Goal: Information Seeking & Learning: Learn about a topic

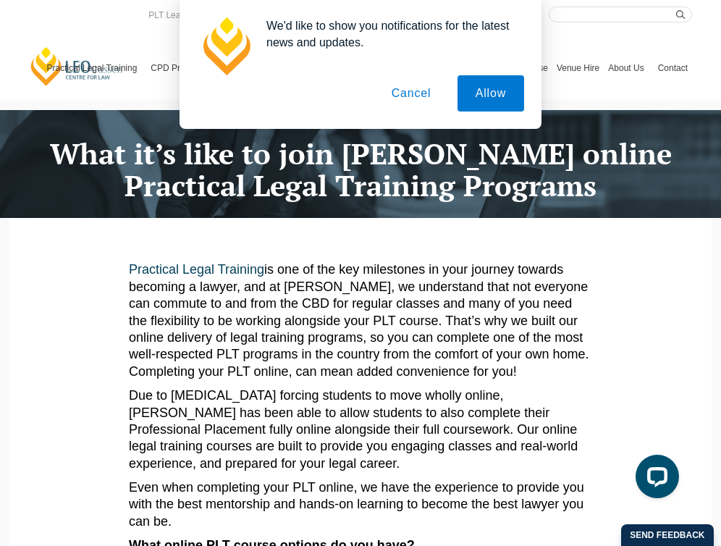
click at [413, 99] on button "Cancel" at bounding box center [411, 93] width 76 height 36
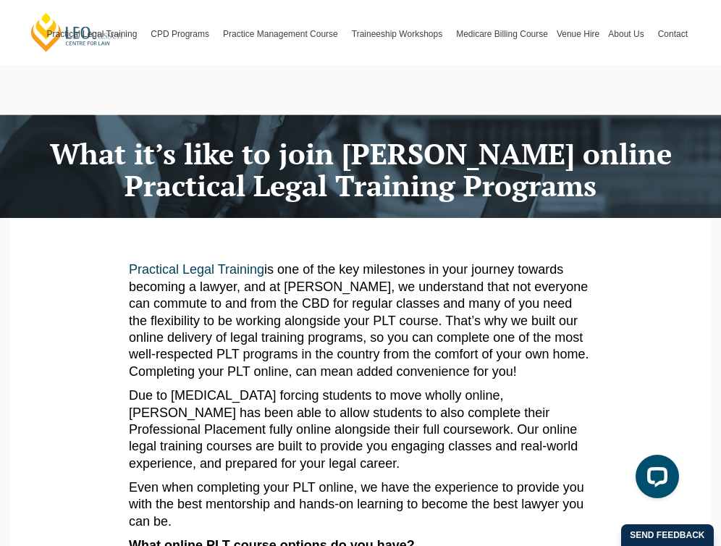
scroll to position [334, 0]
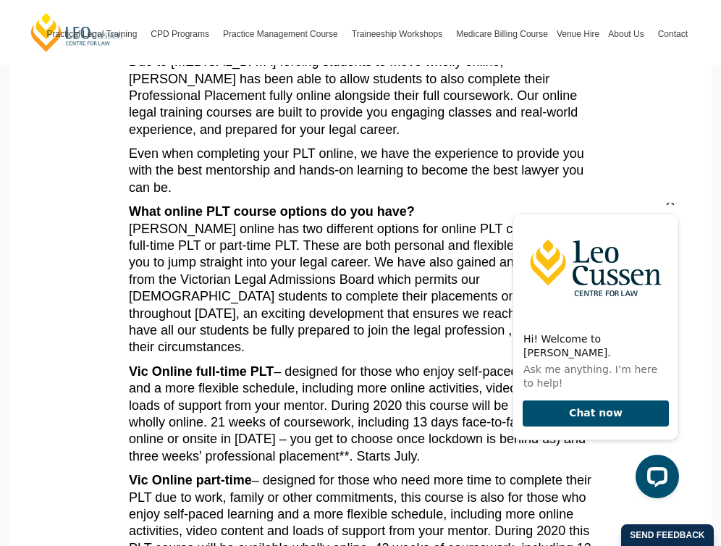
click at [669, 206] on icon "Hide greeting" at bounding box center [671, 202] width 8 height 8
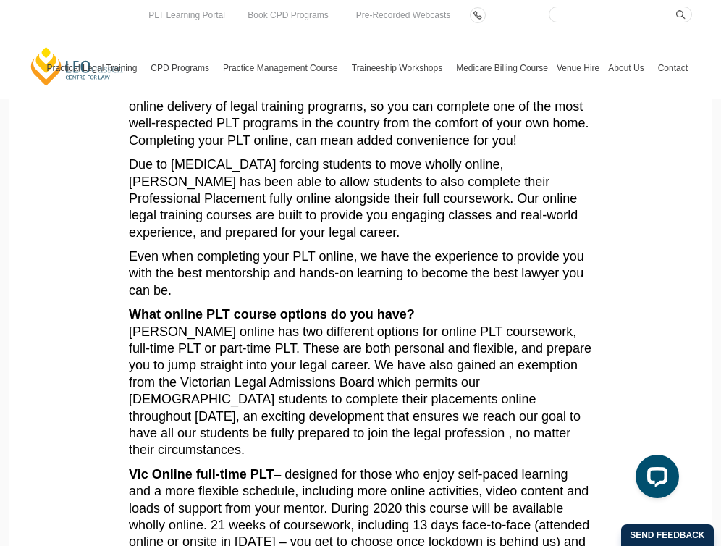
scroll to position [227, 0]
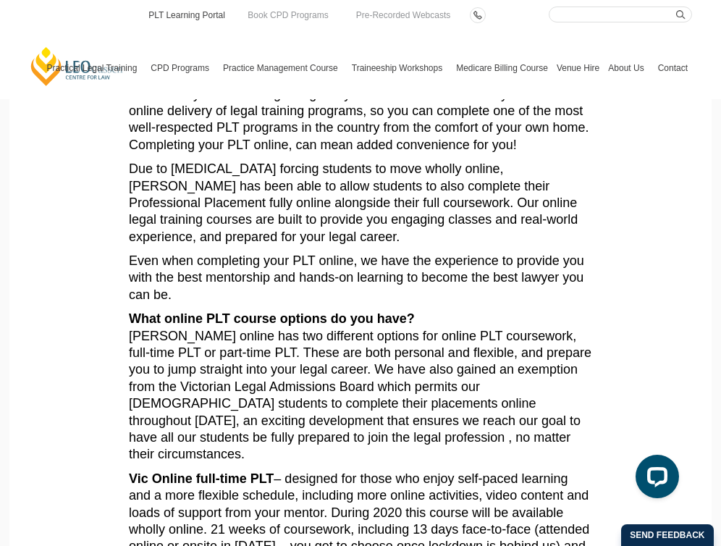
click at [178, 18] on link "PLT Learning Portal" at bounding box center [187, 15] width 80 height 16
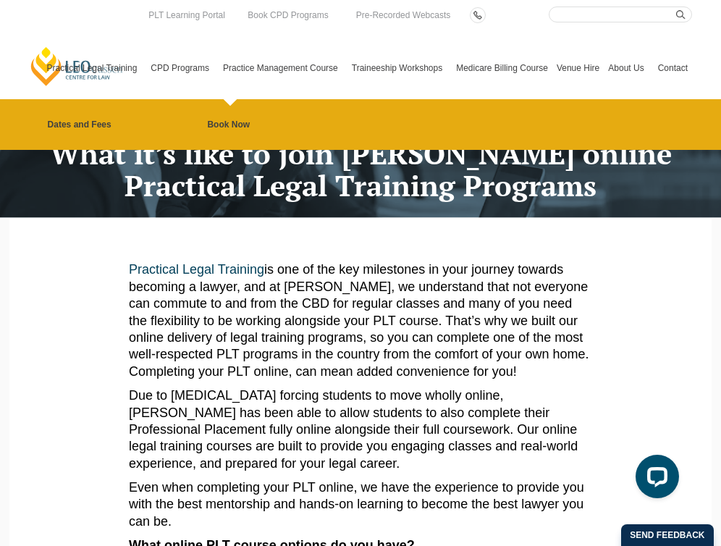
scroll to position [0, 0]
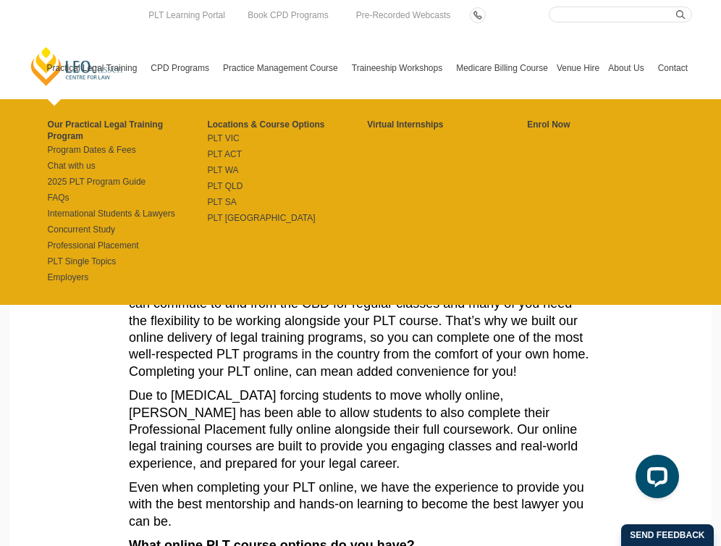
click at [105, 64] on link "Practical Legal Training" at bounding box center [95, 68] width 104 height 62
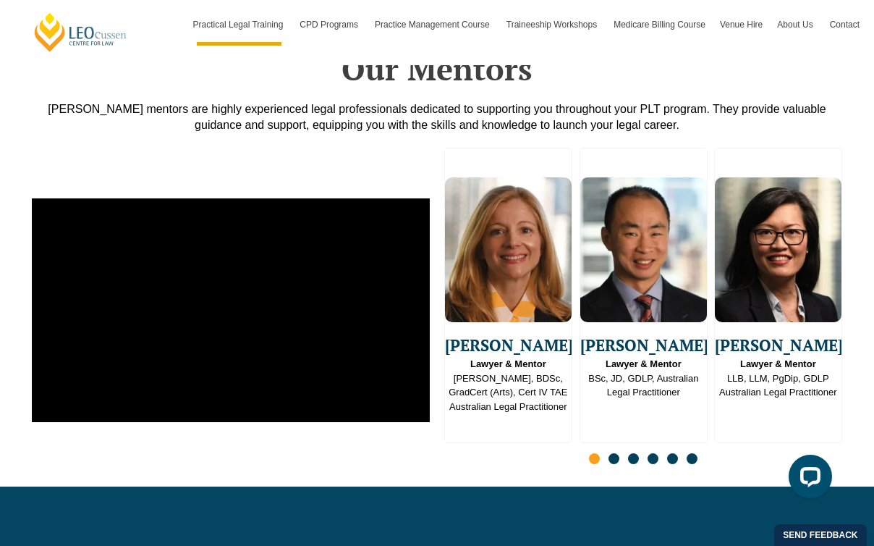
scroll to position [3927, 0]
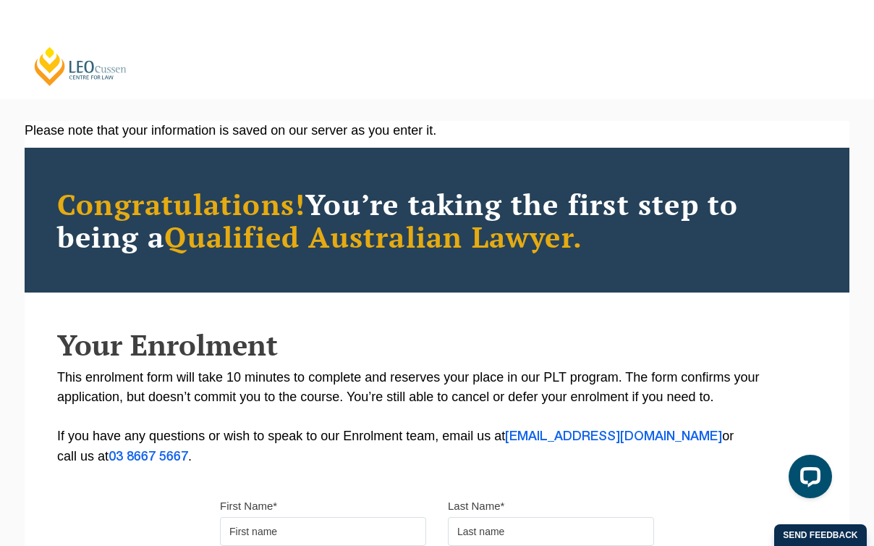
click at [339, 131] on div "Please note that your information is saved on our server as you enter it." at bounding box center [437, 131] width 825 height 20
click at [355, 99] on div "Leo Cussen Centre for Law Search here Practical Legal Training Our Practical Le…" at bounding box center [437, 494] width 874 height 988
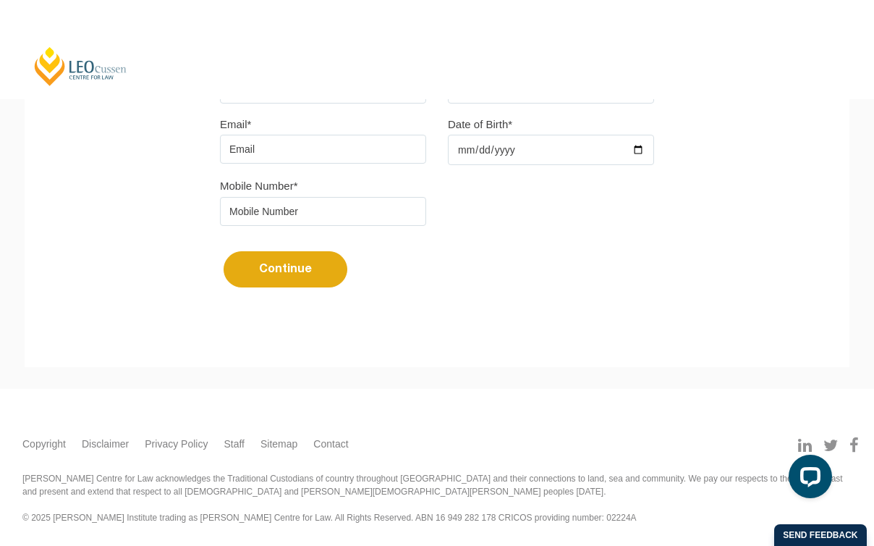
scroll to position [448, 0]
click at [71, 68] on link "[PERSON_NAME] Centre for Law" at bounding box center [81, 66] width 96 height 41
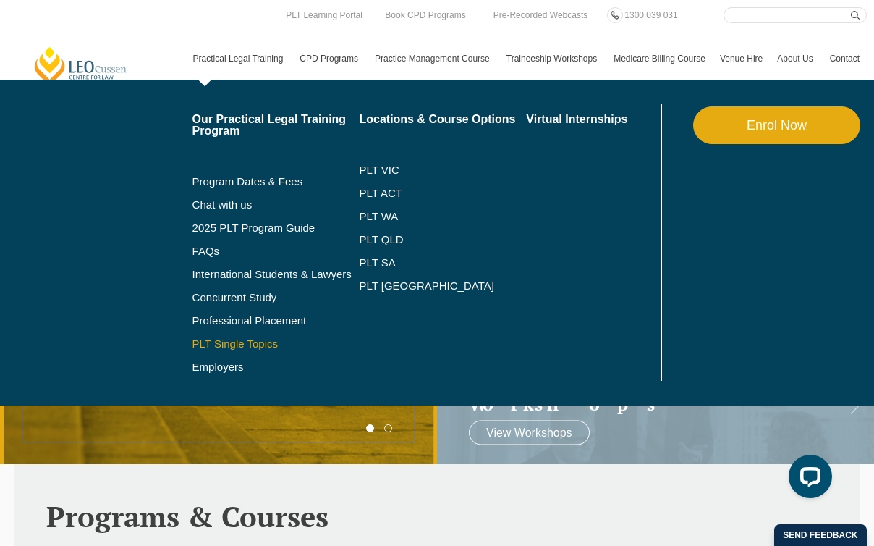
click at [200, 343] on link "PLT Single Topics" at bounding box center [276, 344] width 167 height 12
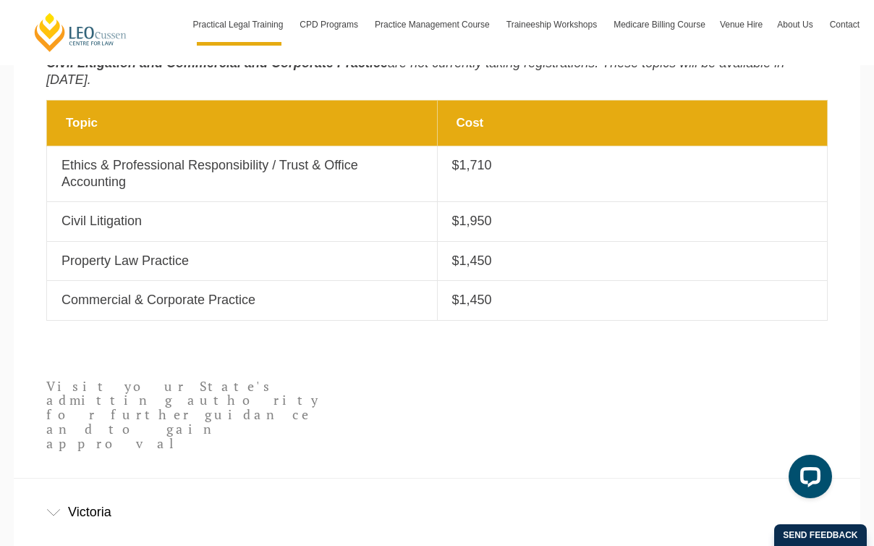
scroll to position [690, 0]
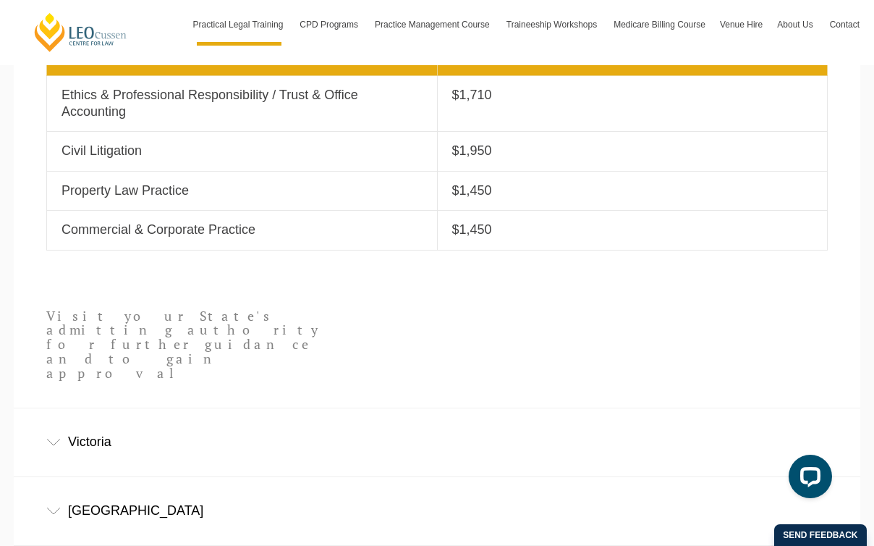
click at [166, 408] on div "Victoria" at bounding box center [437, 441] width 847 height 67
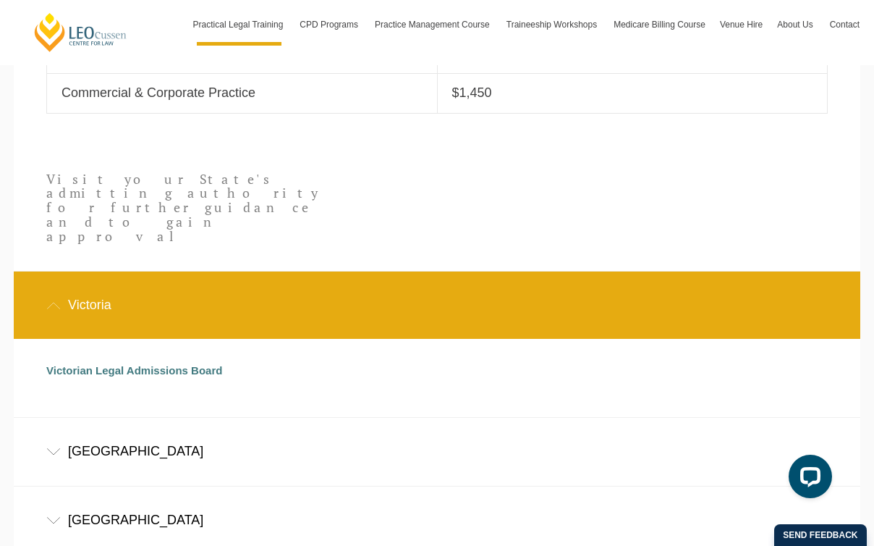
scroll to position [706, 0]
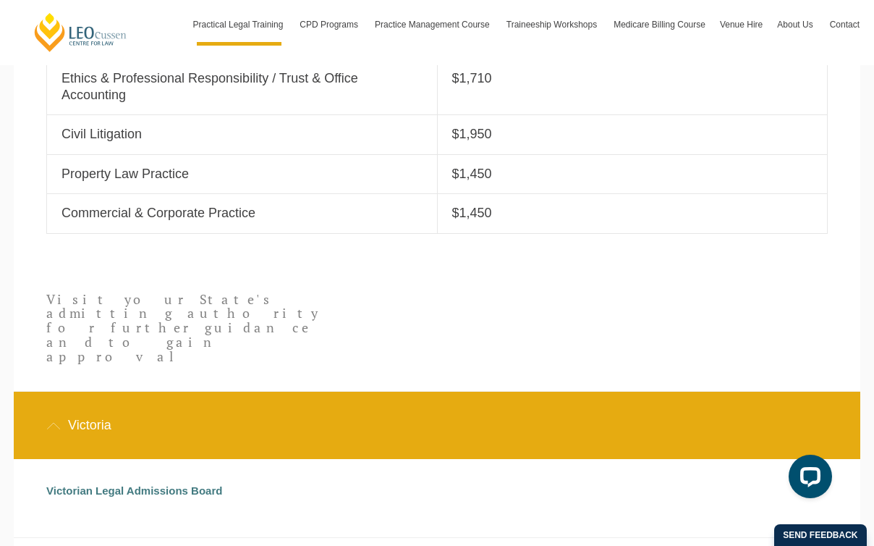
click at [195, 392] on div "Victoria" at bounding box center [437, 425] width 847 height 67
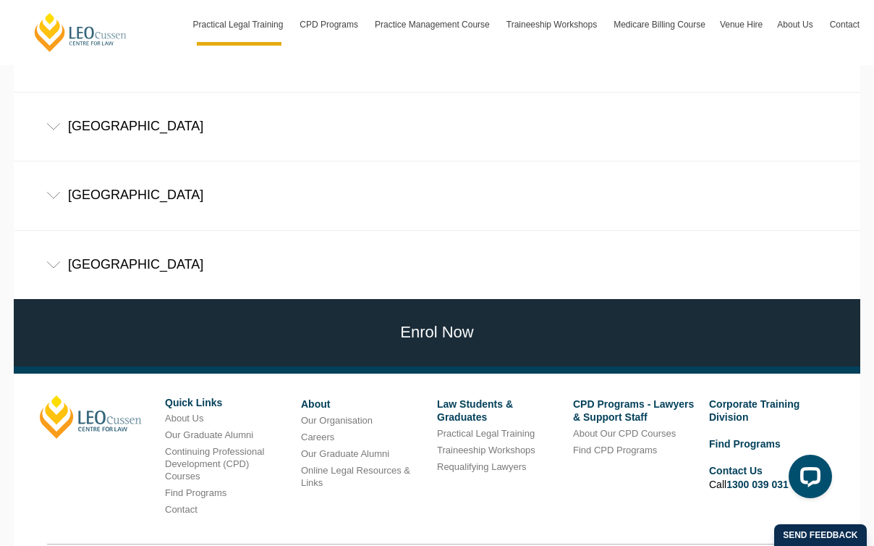
scroll to position [1073, 0]
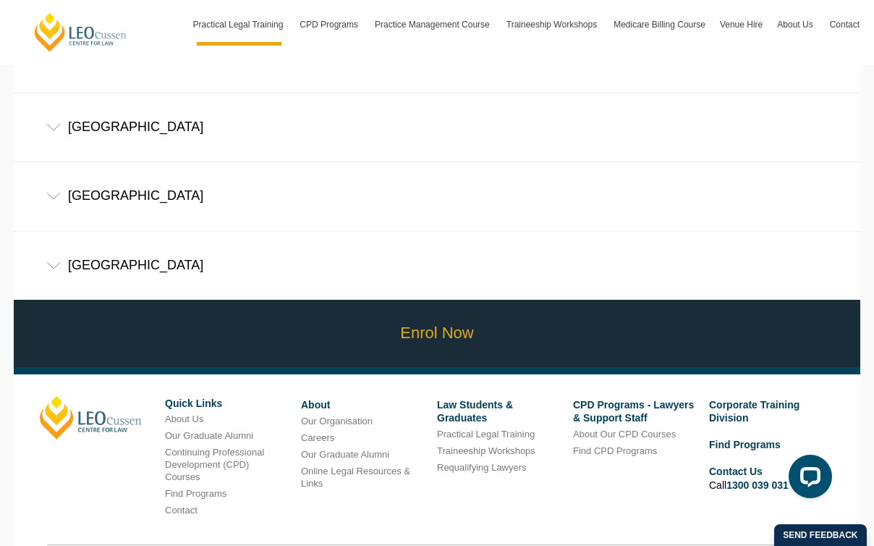
click at [294, 300] on link "Enrol Now" at bounding box center [437, 333] width 854 height 67
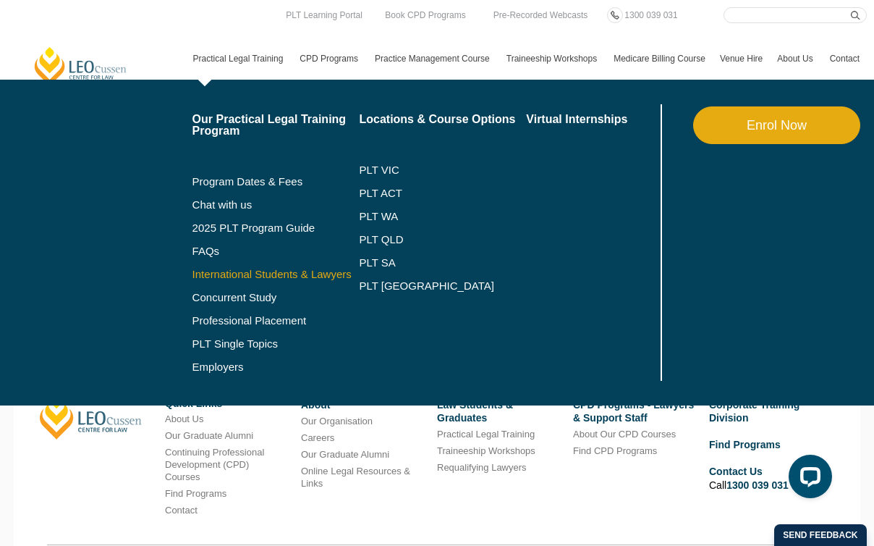
click at [200, 273] on link "International Students & Lawyers" at bounding box center [276, 275] width 167 height 12
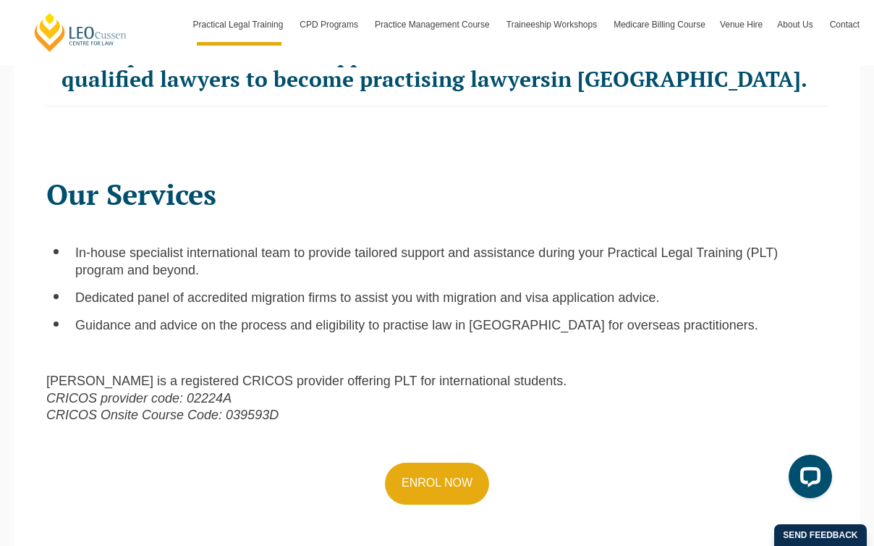
scroll to position [516, 0]
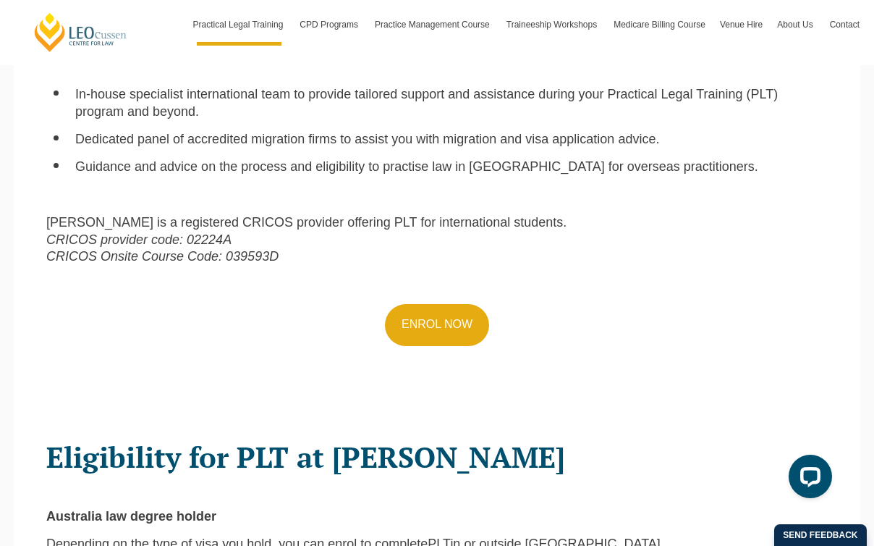
click at [305, 227] on span "[PERSON_NAME] is a registered CRICOS provider offering PLT for international st…" at bounding box center [306, 222] width 520 height 14
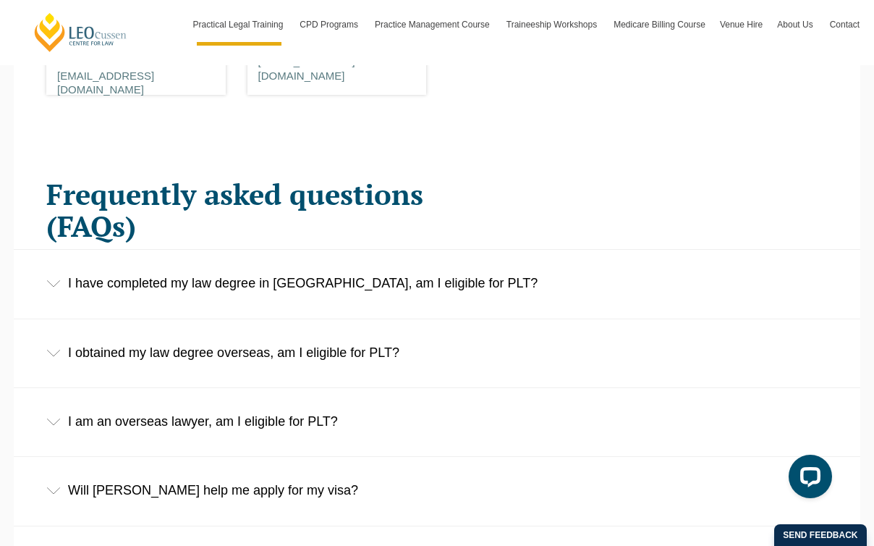
scroll to position [2129, 0]
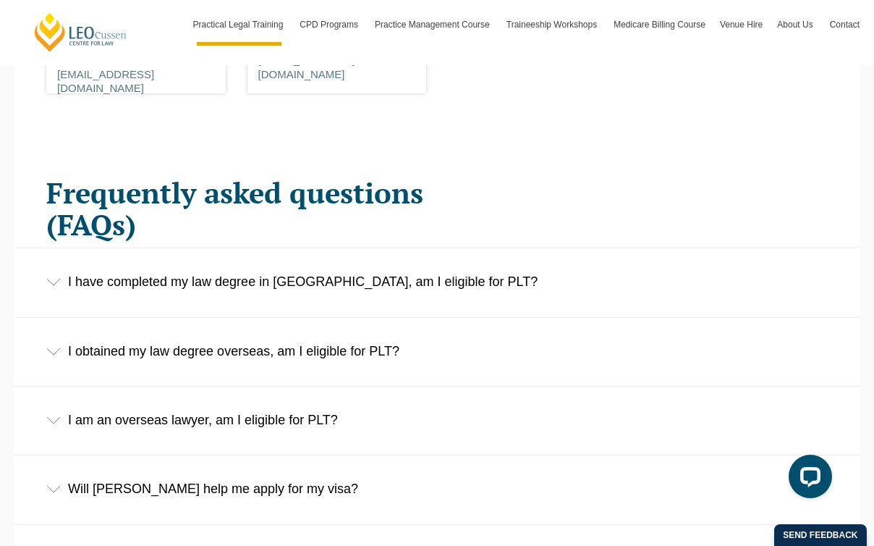
click at [278, 318] on div "I obtained my law degree overseas, am I eligible for PLT?" at bounding box center [437, 351] width 847 height 67
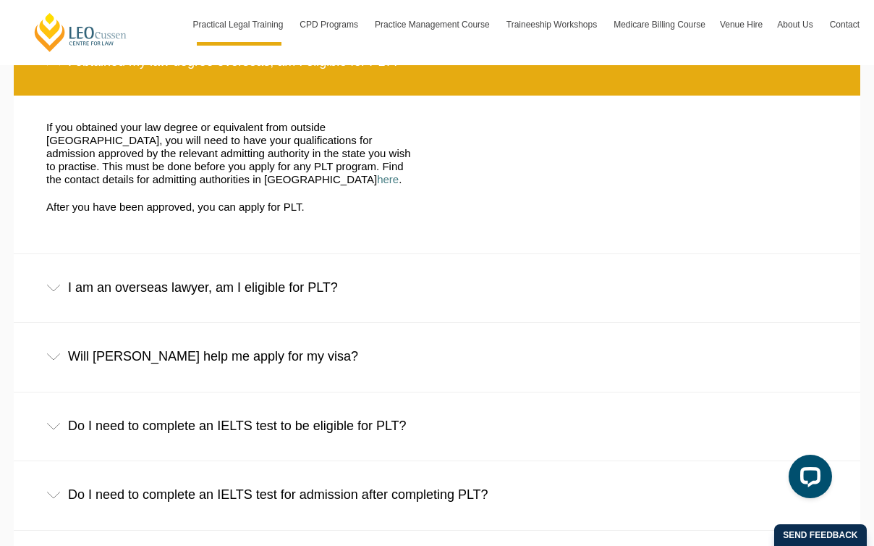
scroll to position [2464, 0]
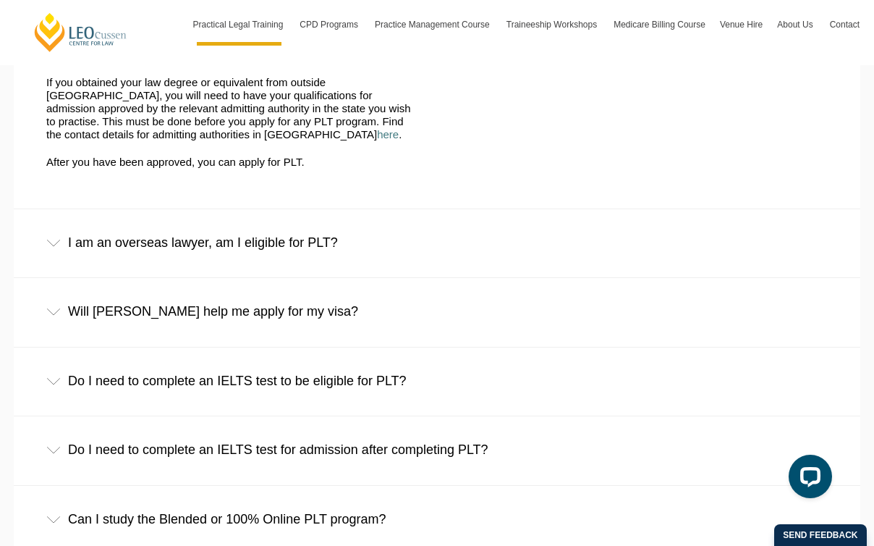
click at [452, 209] on div "I am an overseas lawyer, am I eligible for PLT?" at bounding box center [437, 242] width 847 height 67
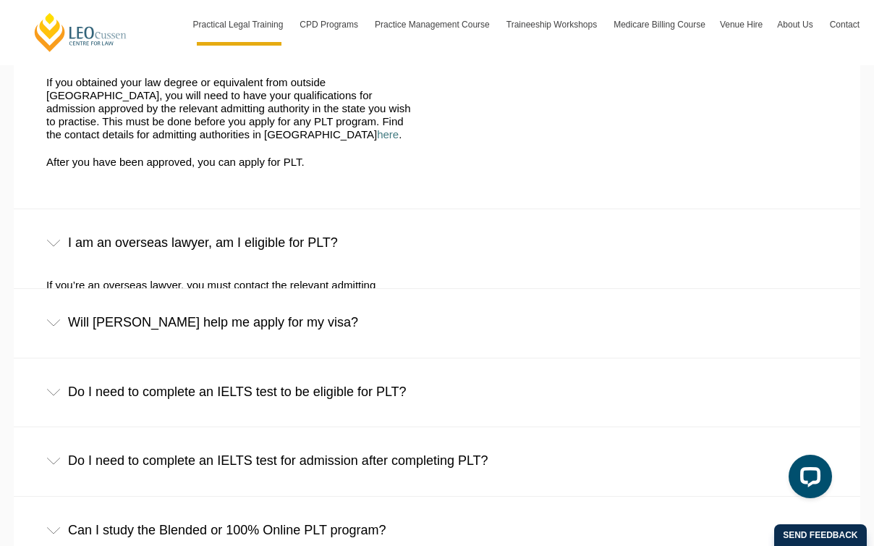
click at [452, 209] on div "I am an overseas lawyer, am I eligible for PLT?" at bounding box center [437, 242] width 847 height 67
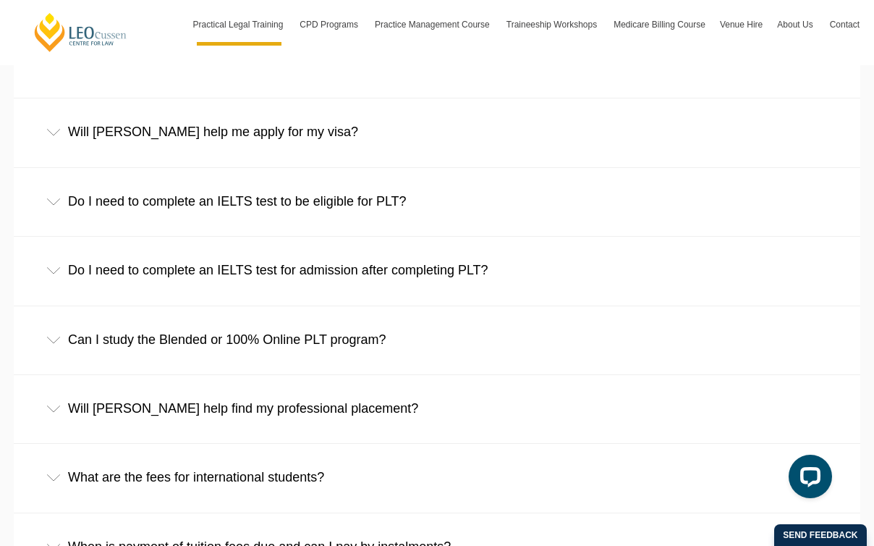
scroll to position [2856, 0]
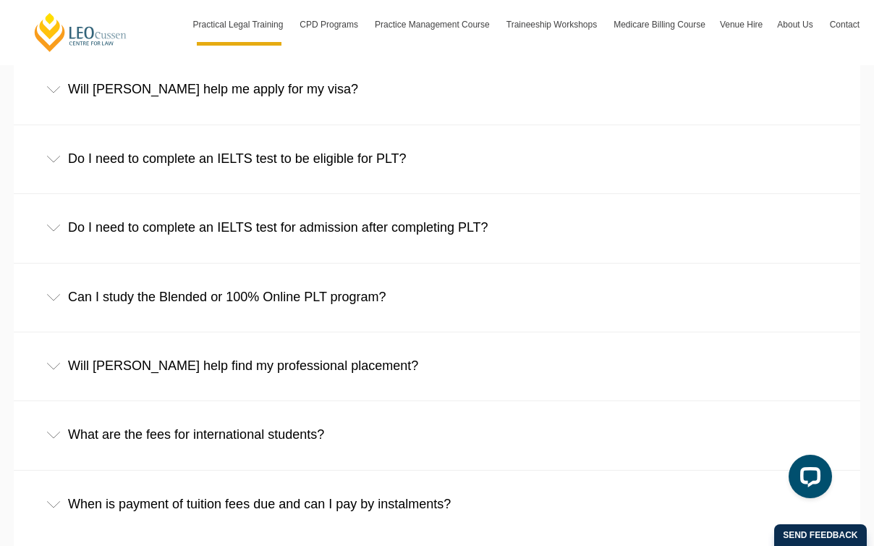
click at [363, 332] on div "Will Leo Cussen help find my professional placement?" at bounding box center [437, 365] width 847 height 67
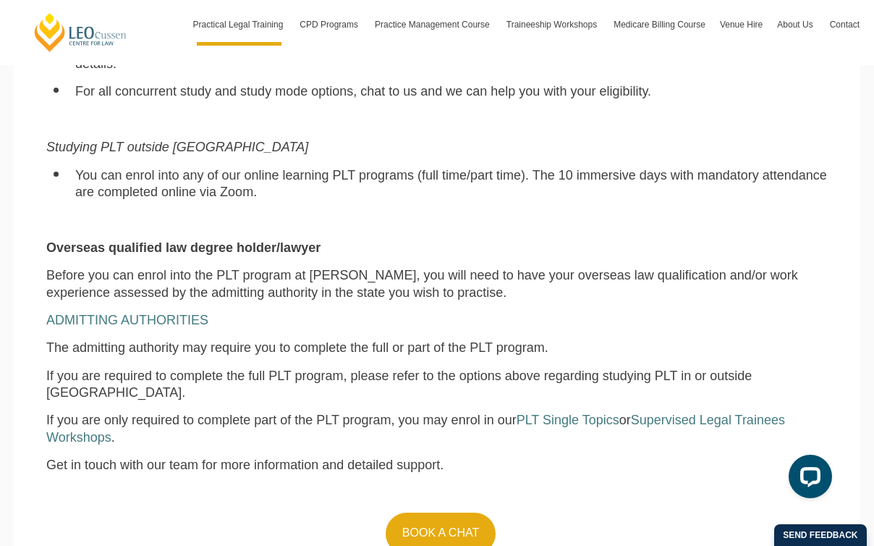
scroll to position [1187, 0]
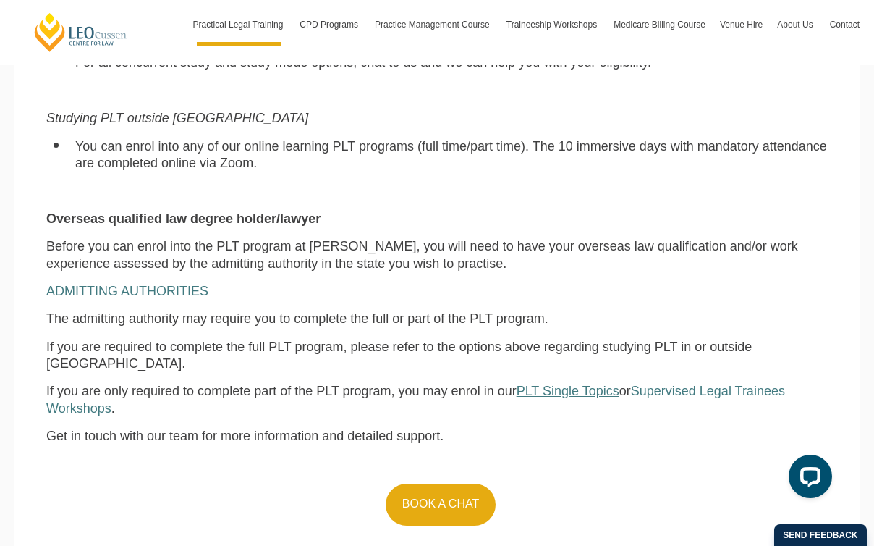
click at [566, 384] on span "PLT Single Topics" at bounding box center [568, 391] width 103 height 14
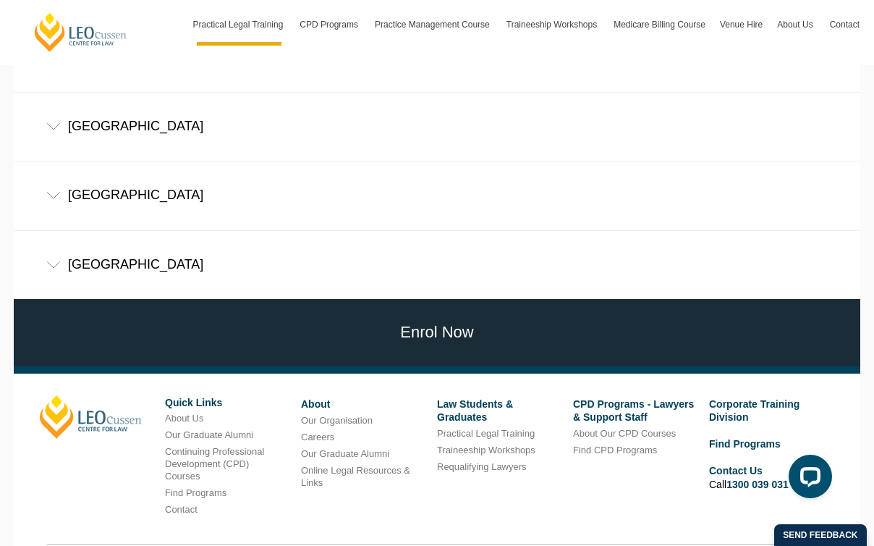
scroll to position [1073, 0]
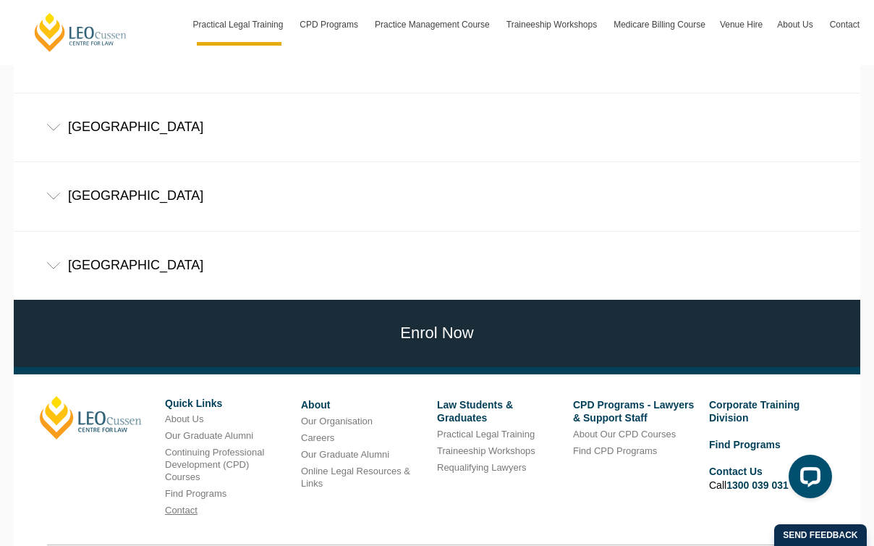
click at [175, 504] on link "Contact" at bounding box center [181, 509] width 33 height 11
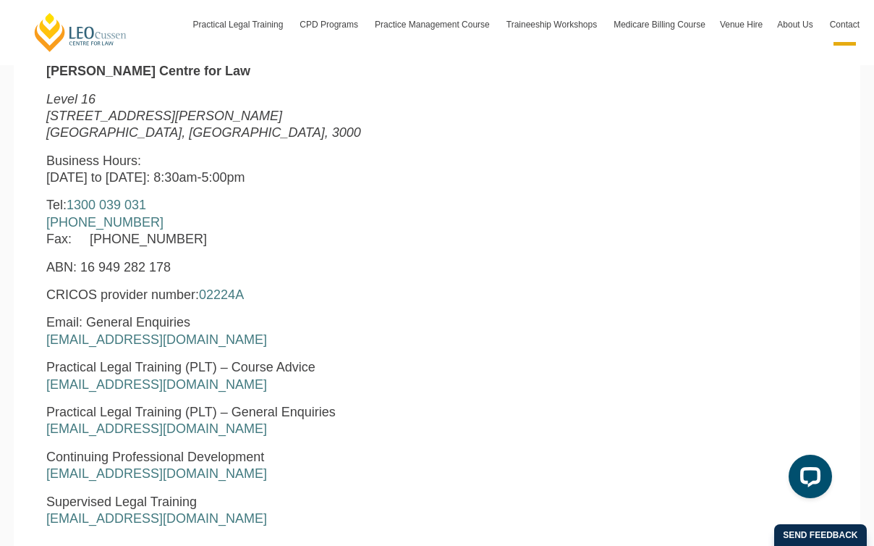
scroll to position [569, 0]
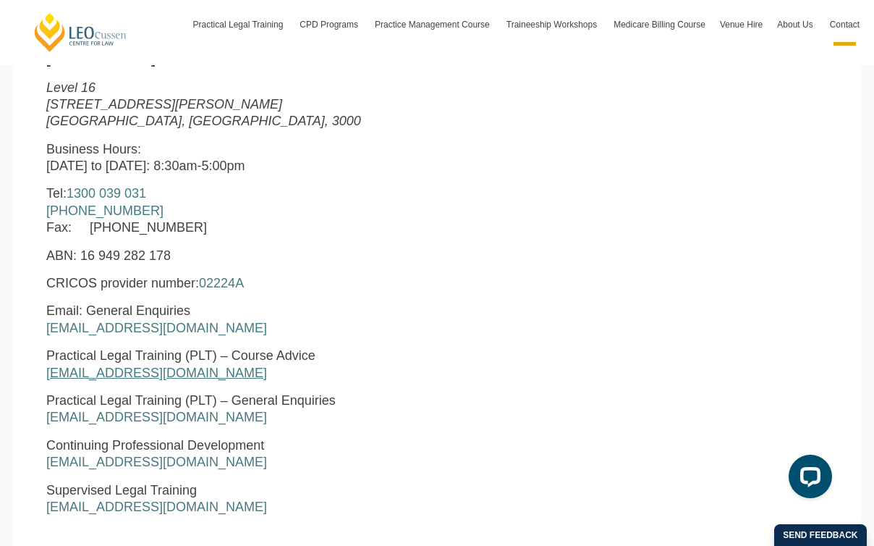
click at [124, 365] on link "[EMAIL_ADDRESS][DOMAIN_NAME]" at bounding box center [156, 372] width 221 height 14
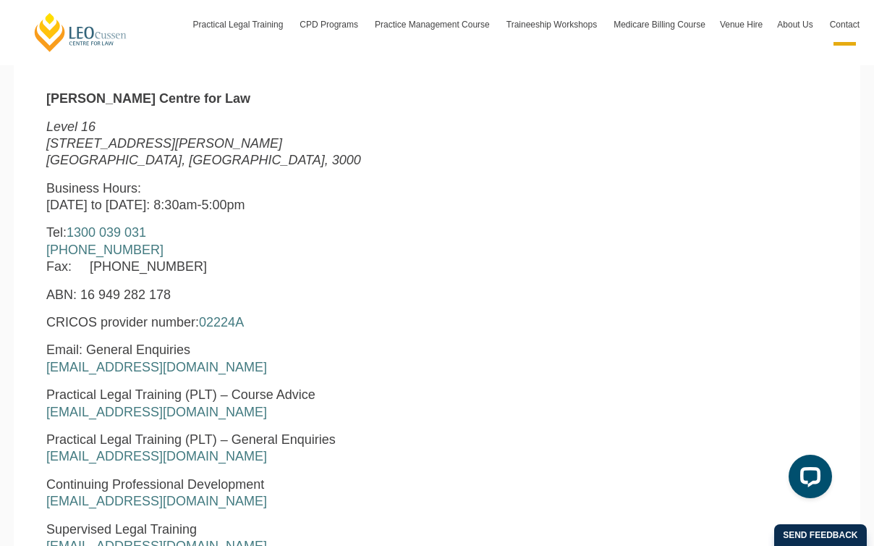
scroll to position [534, 0]
